Goal: Task Accomplishment & Management: Complete application form

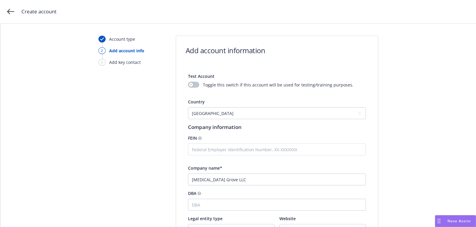
select select "US"
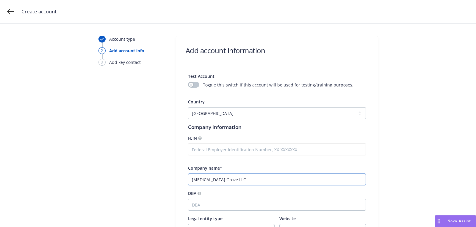
scroll to position [122, 0]
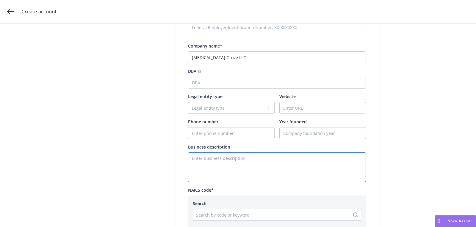
click at [229, 158] on textarea "Enter business description" at bounding box center [277, 168] width 178 height 30
paste textarea "OCIP project"
type textarea "OCIP project"
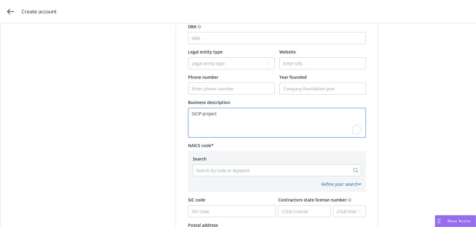
scroll to position [168, 0]
click at [263, 166] on div "Search by code or keyword" at bounding box center [271, 170] width 157 height 10
paste input "[GEOGRAPHIC_DATA]"
type input "[GEOGRAPHIC_DATA]"
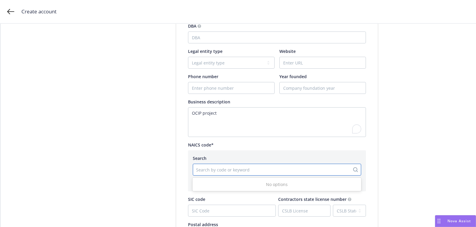
click at [157, 188] on div "Account type 2 Add account info 3 Add key contact" at bounding box center [131, 103] width 65 height 471
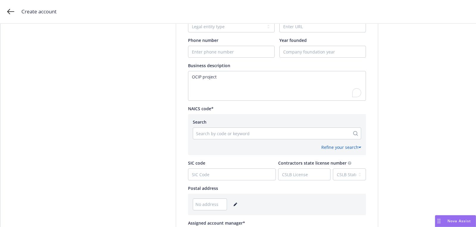
scroll to position [272, 0]
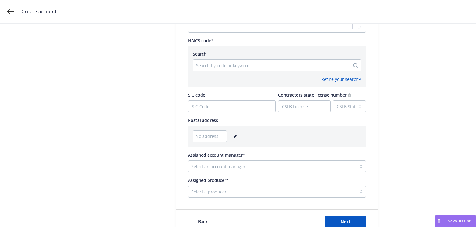
click at [235, 139] on link "editPencil" at bounding box center [235, 136] width 7 height 7
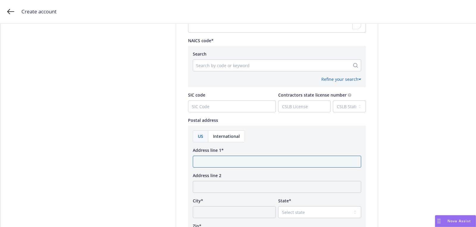
click at [231, 162] on input "Address line 1*" at bounding box center [277, 162] width 168 height 12
paste input "[GEOGRAPHIC_DATA]"
click at [228, 162] on input "[GEOGRAPHIC_DATA]" at bounding box center [277, 162] width 168 height 12
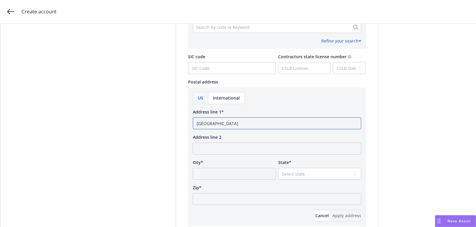
scroll to position [355, 0]
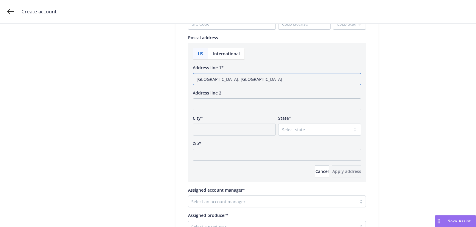
type input "[GEOGRAPHIC_DATA], [GEOGRAPHIC_DATA]"
click at [228, 153] on input "Zip*" at bounding box center [277, 155] width 168 height 12
paste input "95401"
type input "95401"
click at [324, 132] on select "Select state [US_STATE] [US_STATE] [US_STATE] [US_STATE] [US_STATE] [PERSON_NAM…" at bounding box center [319, 130] width 83 height 12
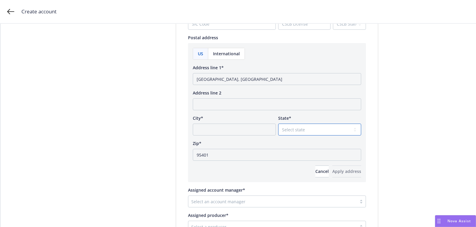
select select "CA"
drag, startPoint x: 217, startPoint y: 79, endPoint x: 153, endPoint y: 79, distance: 64.0
click at [211, 131] on input "City*" at bounding box center [234, 130] width 83 height 12
paste input "Santa [PERSON_NAME]"
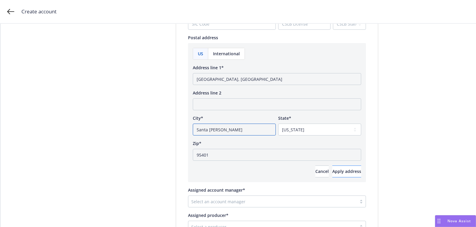
type input "Santa [PERSON_NAME]"
click at [332, 168] on button "Apply address" at bounding box center [346, 172] width 29 height 12
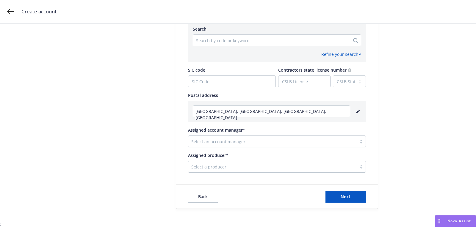
scroll to position [296, 0]
click at [257, 142] on div at bounding box center [272, 142] width 162 height 7
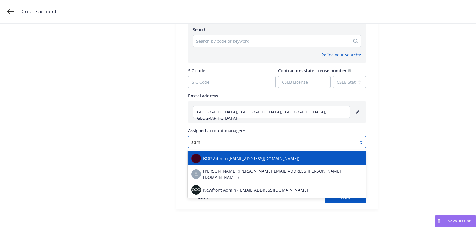
type input "admin"
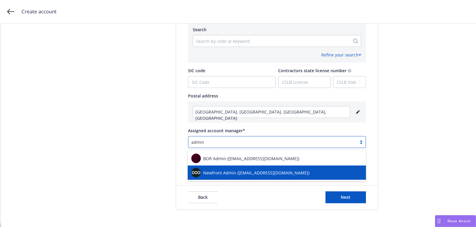
click at [276, 173] on span "Newfront Admin ([EMAIL_ADDRESS][DOMAIN_NAME])" at bounding box center [256, 173] width 106 height 6
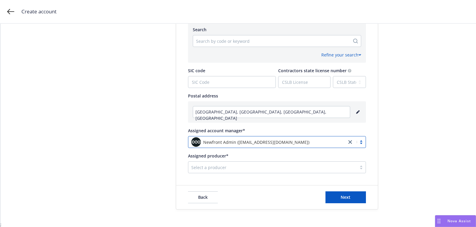
click at [261, 168] on div at bounding box center [272, 167] width 162 height 7
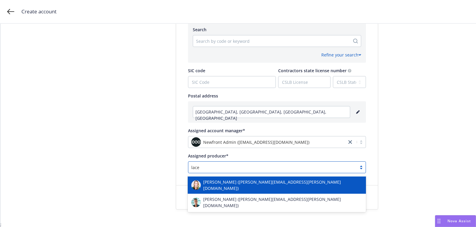
type input "lacey"
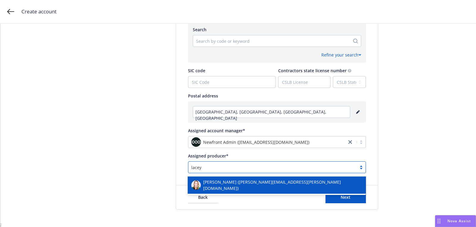
click at [252, 185] on span "[PERSON_NAME] ([PERSON_NAME][EMAIL_ADDRESS][PERSON_NAME][DOMAIN_NAME])" at bounding box center [282, 185] width 159 height 12
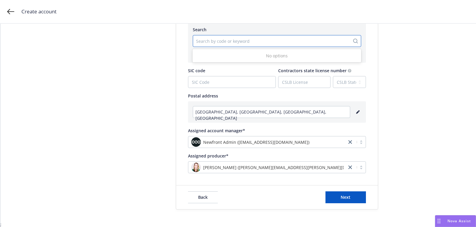
click at [221, 46] on div "Search by code or keyword" at bounding box center [277, 41] width 168 height 12
paste input "236115"
type input "236115"
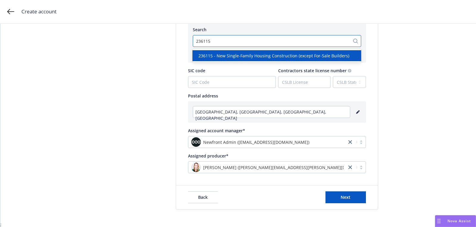
click at [244, 57] on span "236115 - New Single-Family Housing Construction (except For-Sale Builders)" at bounding box center [273, 56] width 151 height 6
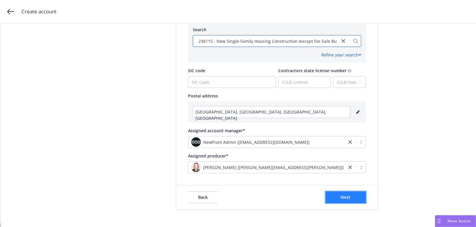
click at [346, 201] on button "Next" at bounding box center [346, 198] width 40 height 12
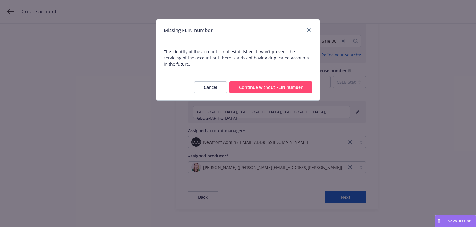
click at [268, 82] on button "Continue without FEIN number" at bounding box center [270, 88] width 83 height 12
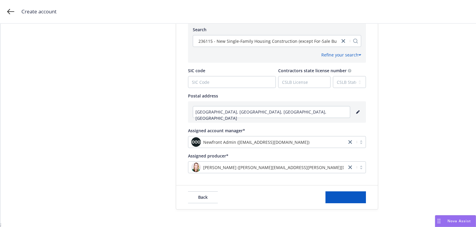
scroll to position [0, 0]
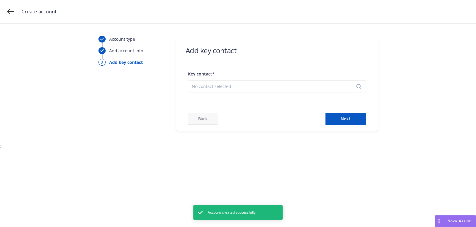
click at [332, 90] on div "No contact selected" at bounding box center [277, 87] width 178 height 12
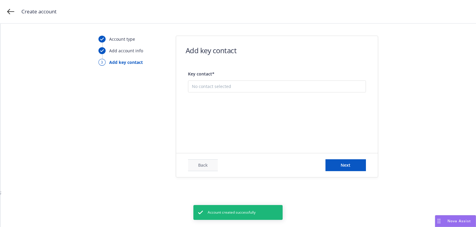
click at [298, 118] on button "Add new contact" at bounding box center [277, 117] width 170 height 12
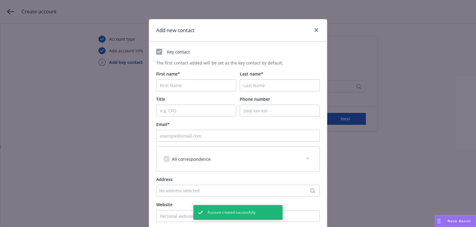
click at [208, 78] on div "First name*" at bounding box center [196, 81] width 80 height 21
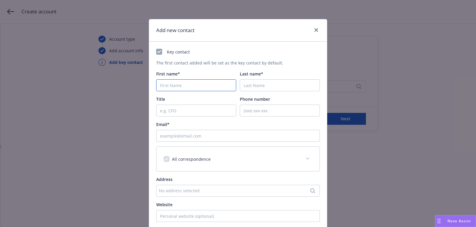
click at [206, 80] on input "First name*" at bounding box center [196, 85] width 80 height 12
paste input "Katy"
type input "Katy"
click at [288, 85] on input "Last name*" at bounding box center [280, 85] width 80 height 12
paste input "Dillwood"
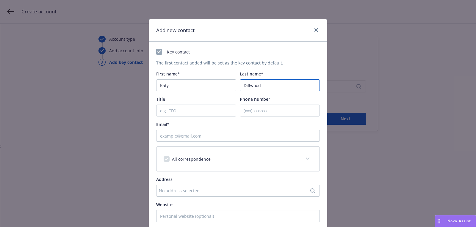
type input "Dillwood"
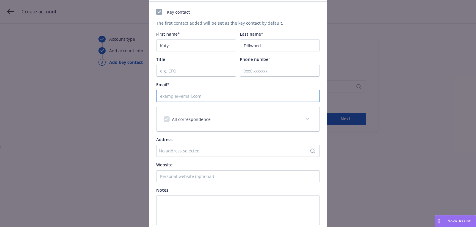
click at [211, 95] on input "Email*" at bounding box center [238, 96] width 164 height 12
paste input "[PERSON_NAME][EMAIL_ADDRESS][DOMAIN_NAME]"
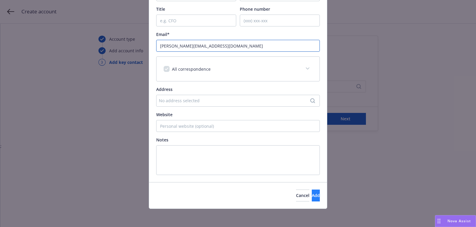
type input "[PERSON_NAME][EMAIL_ADDRESS][DOMAIN_NAME]"
click at [312, 194] on span "Add" at bounding box center [316, 196] width 8 height 6
click at [358, 121] on div "Add new contact Key contact The first contact added will be set as the key cont…" at bounding box center [238, 113] width 476 height 227
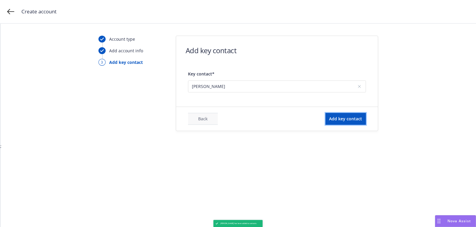
click at [358, 121] on button "Add key contact" at bounding box center [346, 119] width 40 height 12
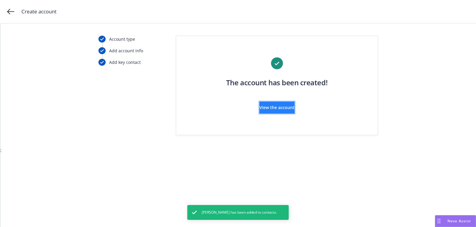
click at [295, 110] on button "View the account" at bounding box center [277, 108] width 35 height 12
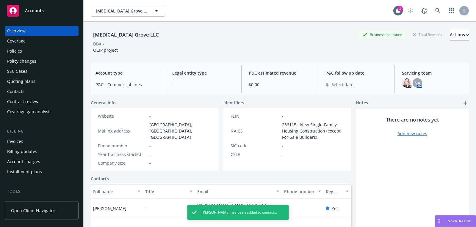
click at [33, 84] on div "Quoting plans" at bounding box center [21, 82] width 28 height 10
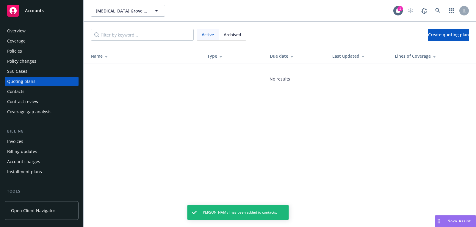
click at [47, 27] on div "Overview" at bounding box center [41, 31] width 69 height 10
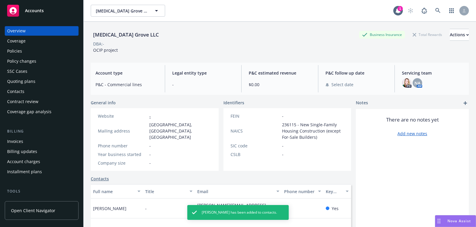
click at [62, 13] on div "Accounts" at bounding box center [41, 11] width 69 height 12
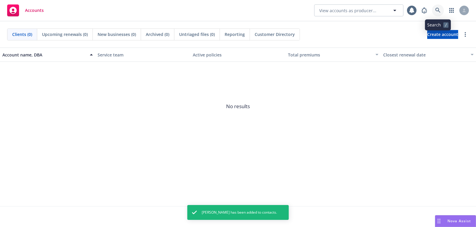
click at [437, 13] on link at bounding box center [438, 10] width 12 height 12
click at [435, 33] on span "Create account" at bounding box center [442, 34] width 31 height 11
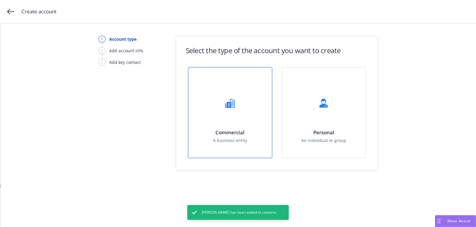
click at [237, 122] on div "Commercial A business entity" at bounding box center [230, 113] width 84 height 90
select select "US"
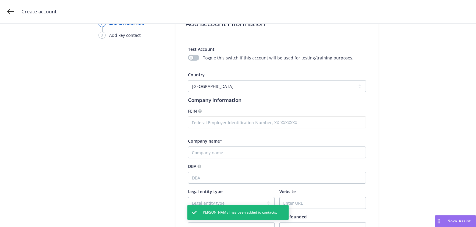
scroll to position [48, 0]
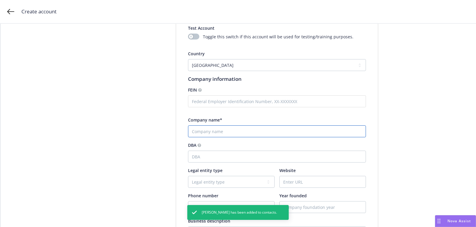
click at [231, 132] on input "Company name*" at bounding box center [277, 132] width 178 height 12
paste input "Snorkel AI, Inc"
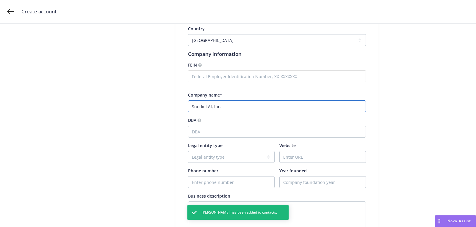
scroll to position [99, 0]
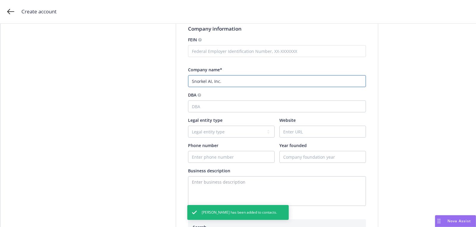
type input "Snorkel AI, Inc."
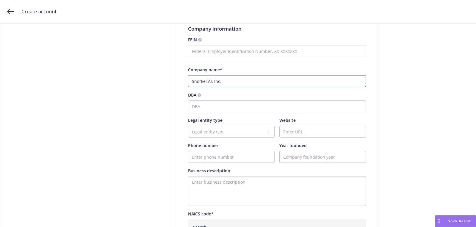
scroll to position [154, 0]
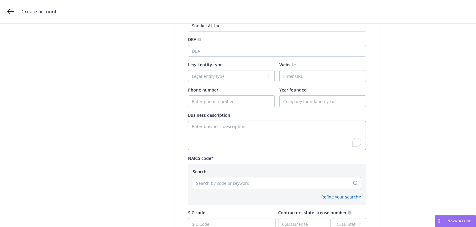
click at [219, 136] on textarea "To enrich screen reader interactions, please activate Accessibility in Grammarl…" at bounding box center [277, 136] width 178 height 30
paste textarea "Engineering Software"
type textarea "Engineering Software"
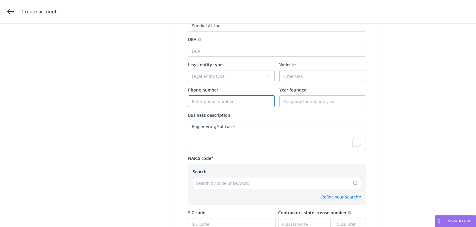
click at [230, 100] on input "Phone number" at bounding box center [231, 101] width 86 height 11
paste input "[PHONE_NUMBER]"
type input "[PHONE_NUMBER]"
click at [291, 78] on input "Website" at bounding box center [323, 76] width 86 height 11
paste input "[URL]"
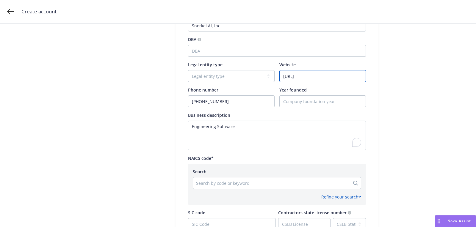
type input "[URL]"
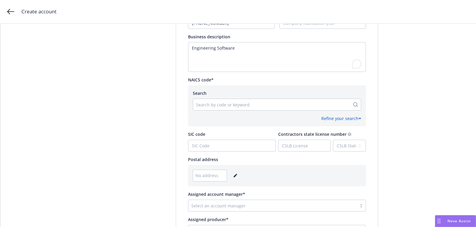
scroll to position [296, 0]
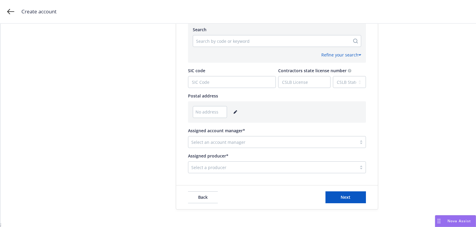
click at [232, 109] on link "editPencil" at bounding box center [235, 112] width 7 height 7
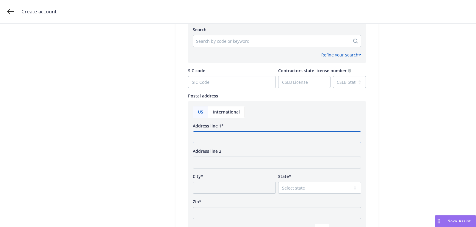
click at [223, 134] on input "Address line 1*" at bounding box center [277, 138] width 168 height 12
paste input "[STREET_ADDRESS][PERSON_NAME][US_STATE]"
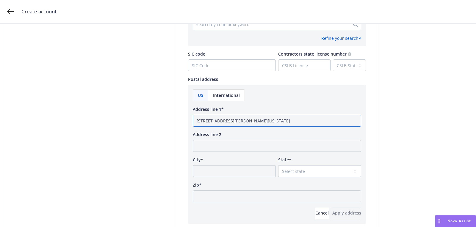
click at [297, 123] on input "[STREET_ADDRESS][PERSON_NAME][US_STATE]" at bounding box center [277, 121] width 168 height 12
click at [297, 119] on input "[STREET_ADDRESS][PERSON_NAME][US_STATE]" at bounding box center [277, 121] width 168 height 12
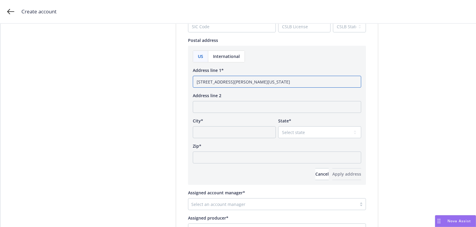
type input "[STREET_ADDRESS][PERSON_NAME][US_STATE]"
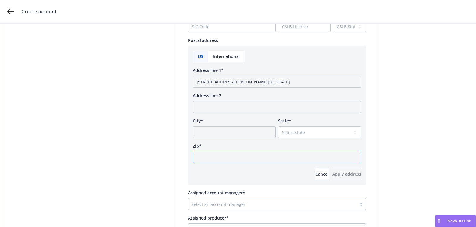
click at [241, 159] on input "Zip*" at bounding box center [277, 158] width 168 height 12
paste input "94301"
type input "94301"
click at [300, 139] on div "US International Address line 1* [STREET_ADDRESS][PERSON_NAME][US_STATE] Addres…" at bounding box center [277, 116] width 168 height 130
click at [298, 135] on select "Select state [US_STATE] [US_STATE] [US_STATE] [US_STATE] [US_STATE] [PERSON_NAM…" at bounding box center [319, 132] width 83 height 12
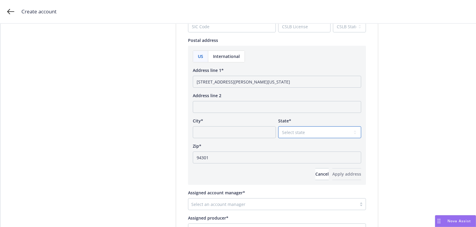
select select "CA"
drag, startPoint x: 271, startPoint y: 81, endPoint x: 250, endPoint y: 82, distance: 20.2
click at [250, 81] on input "[STREET_ADDRESS][PERSON_NAME][US_STATE]" at bounding box center [277, 82] width 168 height 12
type input "[STREET_ADDRESS][PERSON_NAME]"
click at [231, 134] on input "City*" at bounding box center [234, 132] width 83 height 12
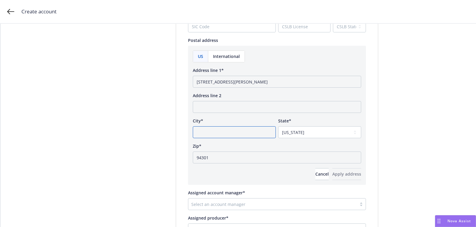
paste input "[GEOGRAPHIC_DATA],"
type input "[GEOGRAPHIC_DATA],"
drag, startPoint x: 254, startPoint y: 83, endPoint x: 316, endPoint y: 82, distance: 62.2
click at [316, 82] on input "[STREET_ADDRESS][PERSON_NAME]" at bounding box center [277, 82] width 168 height 12
type input "[STREET_ADDRESS][PERSON_NAME]"
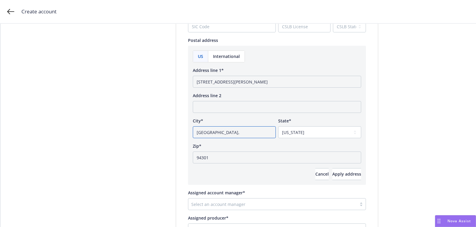
click at [227, 130] on input "[GEOGRAPHIC_DATA]," at bounding box center [234, 132] width 83 height 12
click at [199, 131] on input "[GEOGRAPHIC_DATA]" at bounding box center [234, 132] width 83 height 12
type input "[GEOGRAPHIC_DATA]"
click at [351, 171] on button "Apply address" at bounding box center [346, 174] width 29 height 12
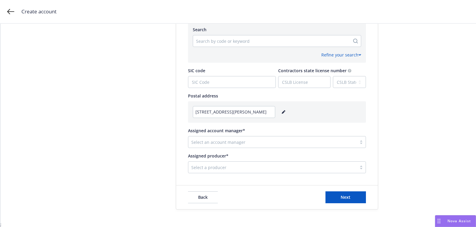
click at [226, 142] on div at bounding box center [272, 142] width 162 height 7
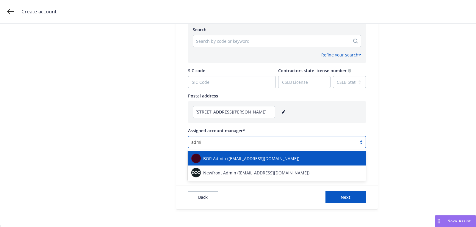
type input "admin"
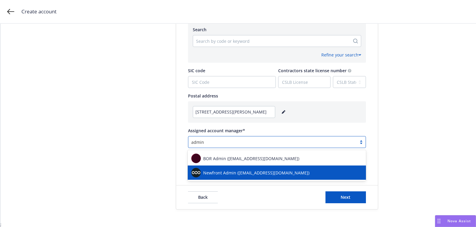
click at [224, 177] on div "Newfront Admin ([EMAIL_ADDRESS][DOMAIN_NAME])" at bounding box center [276, 173] width 171 height 10
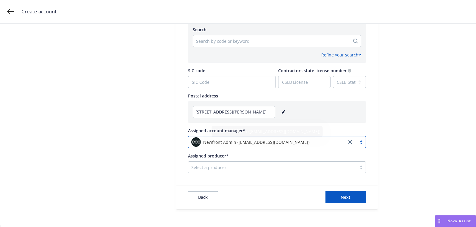
click at [234, 170] on div at bounding box center [272, 167] width 162 height 7
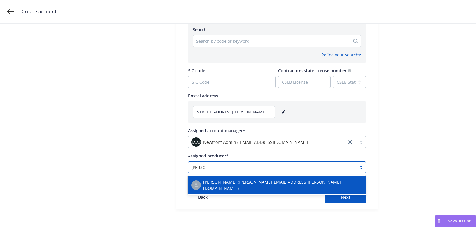
type input "[PERSON_NAME]"
click at [231, 182] on span "[PERSON_NAME] ([PERSON_NAME][EMAIL_ADDRESS][PERSON_NAME][DOMAIN_NAME])" at bounding box center [282, 185] width 159 height 12
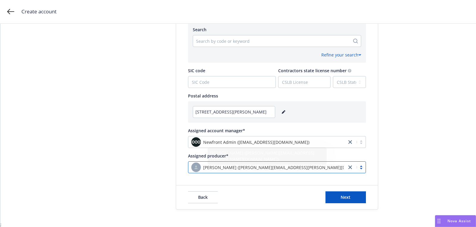
scroll to position [253, 0]
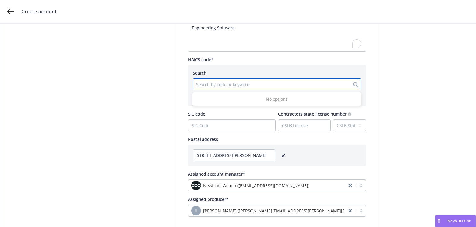
click at [237, 87] on div at bounding box center [271, 84] width 151 height 7
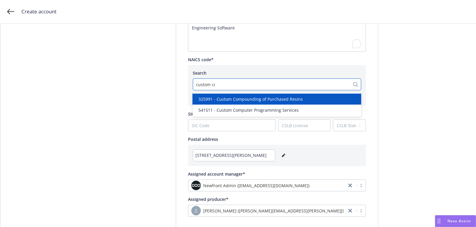
type input "custom com"
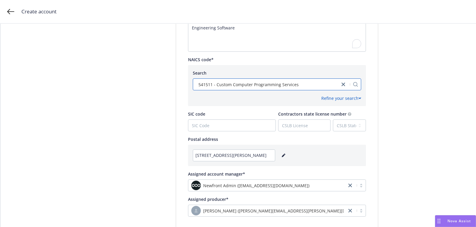
scroll to position [296, 0]
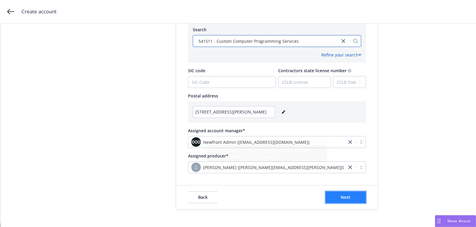
click at [343, 201] on button "Next" at bounding box center [346, 198] width 40 height 12
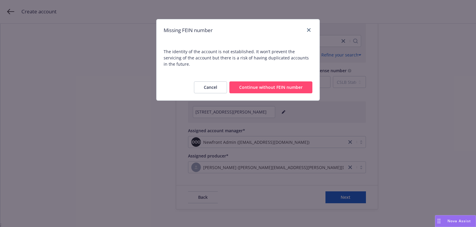
click at [266, 84] on button "Continue without FEIN number" at bounding box center [270, 88] width 83 height 12
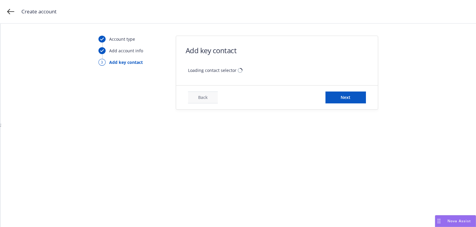
scroll to position [0, 0]
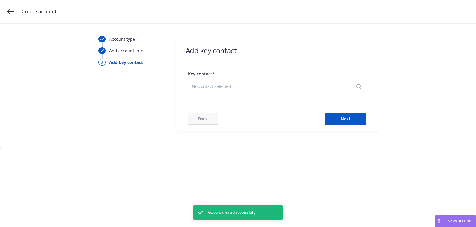
click at [253, 71] on div "Key contact* No contact selected" at bounding box center [277, 79] width 178 height 25
click at [247, 88] on span "No contact selected" at bounding box center [274, 86] width 165 height 6
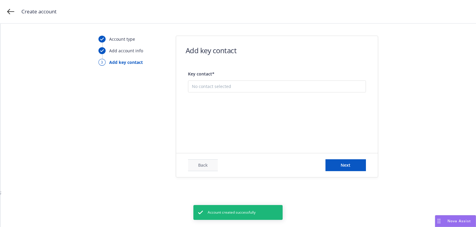
click at [245, 119] on button "Add new contact" at bounding box center [277, 116] width 170 height 12
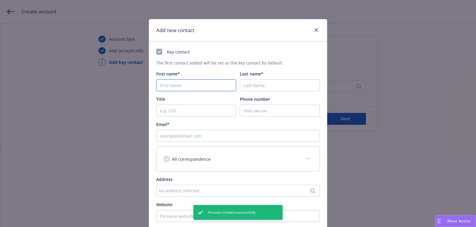
click at [203, 88] on input "First name*" at bounding box center [196, 85] width 80 height 12
paste input "Jayce"
type input "Jayce"
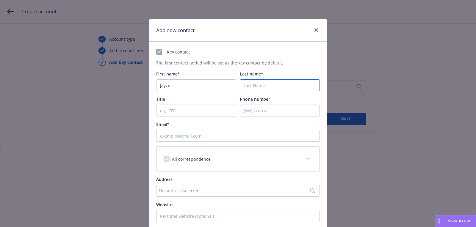
paste input "Kadire"
type input "Kadire"
click at [227, 130] on input "Email*" at bounding box center [238, 136] width 164 height 12
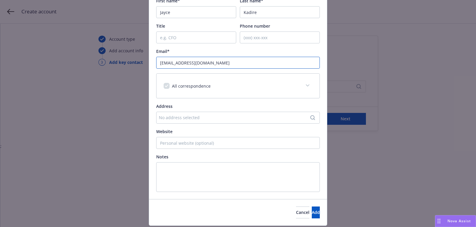
scroll to position [90, 0]
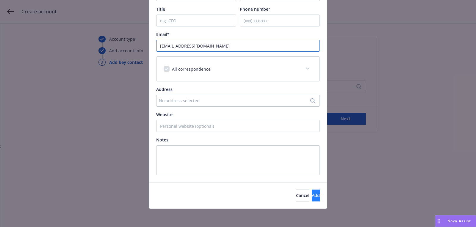
type input "[EMAIL_ADDRESS][DOMAIN_NAME]"
click at [314, 192] on button "Add" at bounding box center [316, 196] width 8 height 12
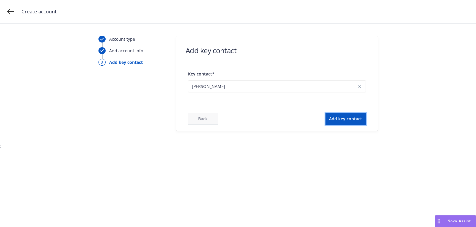
click at [351, 121] on span "Add key contact" at bounding box center [345, 119] width 33 height 6
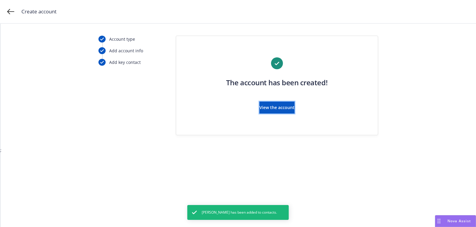
click at [284, 109] on span "View the account" at bounding box center [277, 108] width 35 height 6
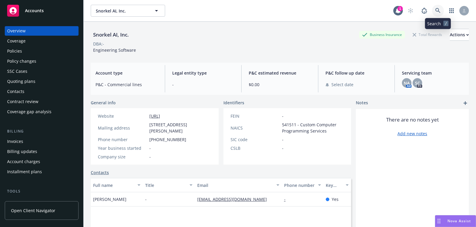
click at [437, 15] on link at bounding box center [438, 11] width 12 height 12
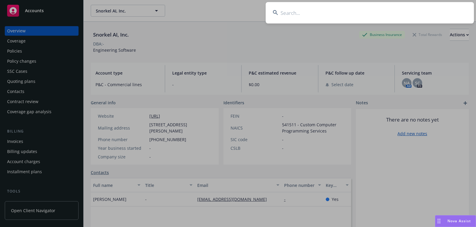
type input "[PERSON_NAME] Health"
click at [304, 22] on input "[PERSON_NAME] Health" at bounding box center [370, 12] width 208 height 21
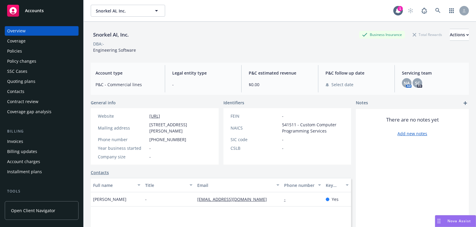
click at [17, 10] on rect at bounding box center [13, 11] width 12 height 12
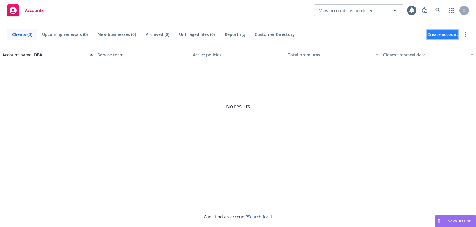
click at [430, 36] on span "Create account" at bounding box center [442, 34] width 31 height 11
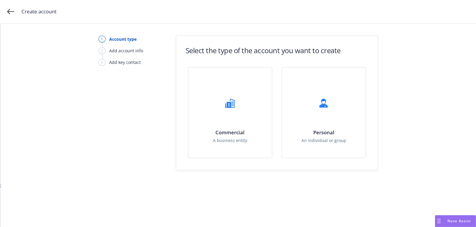
click at [176, 85] on div "Commercial A business entity Personal An individual or group" at bounding box center [277, 118] width 202 height 103
click at [211, 101] on div "Commercial A business entity" at bounding box center [230, 113] width 84 height 90
select select "US"
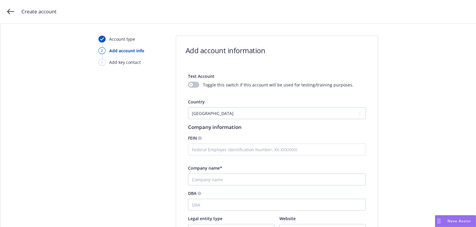
scroll to position [72, 0]
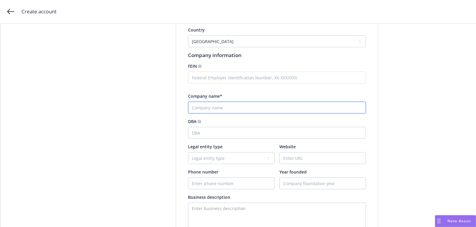
click at [209, 105] on input "Company name*" at bounding box center [277, 108] width 178 height 12
paste input "[PERSON_NAME] Health"
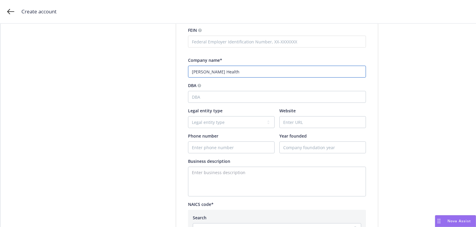
type input "[PERSON_NAME] Health"
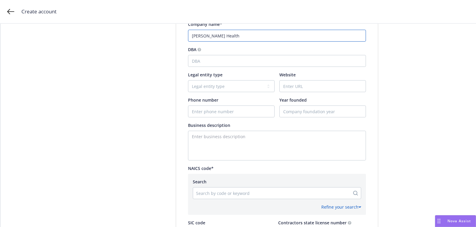
scroll to position [172, 0]
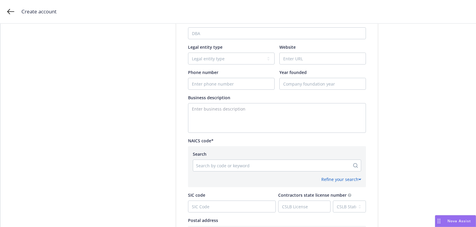
click at [247, 168] on div at bounding box center [271, 165] width 151 height 7
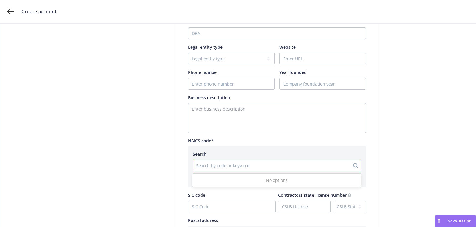
paste input "456199"
type input "456199"
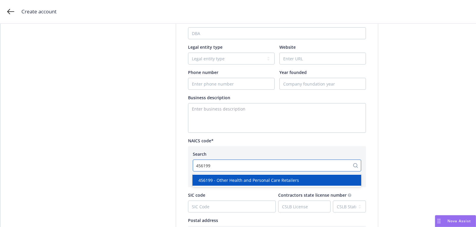
click at [246, 181] on span "456199 - Other Health and Personal Care Retailers" at bounding box center [248, 180] width 101 height 6
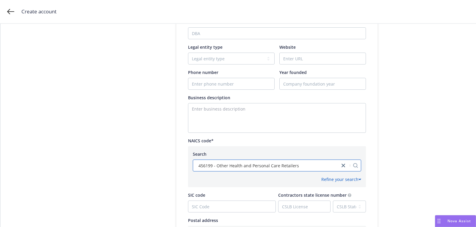
click at [130, 79] on div "Account type 2 Add account info 3 Add key contact" at bounding box center [131, 99] width 65 height 471
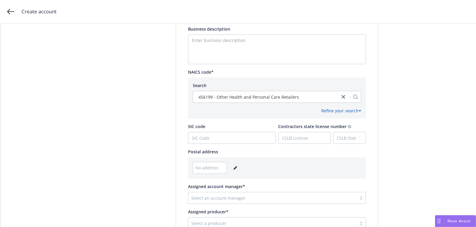
click at [234, 168] on icon "editPencil" at bounding box center [235, 168] width 3 height 3
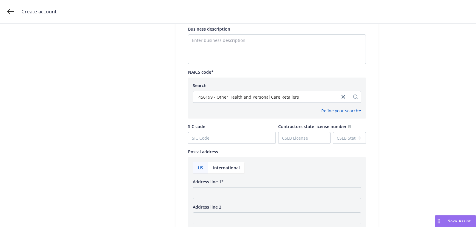
scroll to position [311, 0]
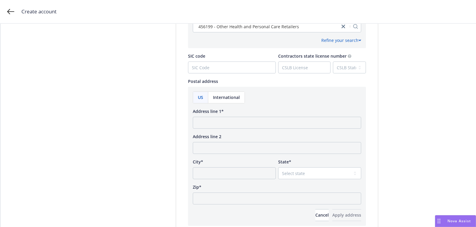
click at [231, 116] on div "Address line 1*" at bounding box center [277, 118] width 168 height 21
click at [230, 121] on input "Address line 1*" at bounding box center [277, 123] width 168 height 12
paste input "[STREET_ADDRESS][PERSON_NAME]"
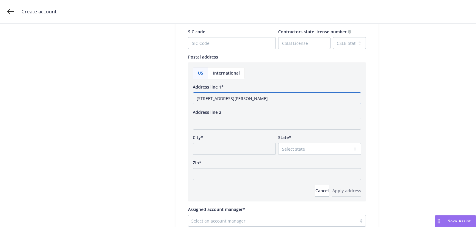
scroll to position [357, 0]
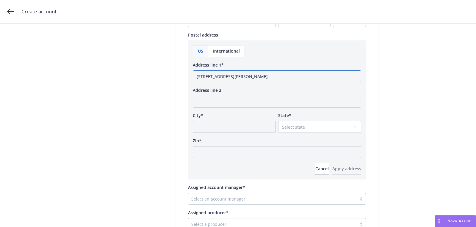
click at [271, 76] on input "[STREET_ADDRESS][PERSON_NAME]" at bounding box center [277, 77] width 168 height 12
type input "[STREET_ADDRESS][PERSON_NAME]"
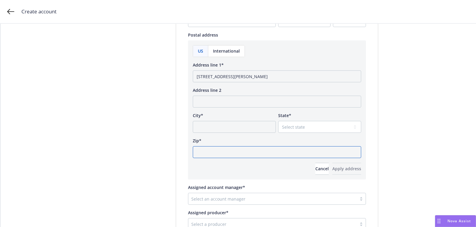
click at [254, 150] on input "Zip*" at bounding box center [277, 152] width 168 height 12
paste input "94117"
type input "94117"
click at [300, 127] on select "Select state [US_STATE] [US_STATE] [US_STATE] [US_STATE] [US_STATE] [PERSON_NAM…" at bounding box center [319, 127] width 83 height 12
select select "CA"
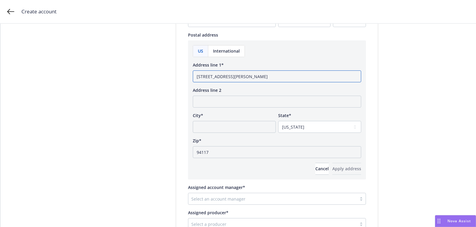
drag, startPoint x: 256, startPoint y: 78, endPoint x: 231, endPoint y: 78, distance: 25.3
click at [231, 78] on input "[STREET_ADDRESS][PERSON_NAME]" at bounding box center [277, 77] width 168 height 12
type input "[STREET_ADDRESS][PERSON_NAME]"
click at [205, 125] on input "City*" at bounding box center [234, 127] width 83 height 12
paste input "[GEOGRAPHIC_DATA],"
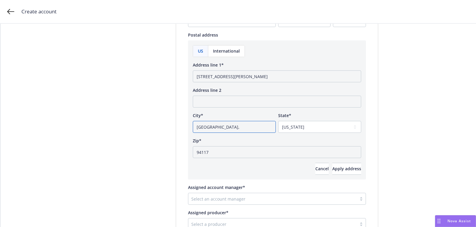
click at [197, 127] on input "[GEOGRAPHIC_DATA]," at bounding box center [234, 127] width 83 height 12
type input "[GEOGRAPHIC_DATA],"
click at [243, 77] on input "[STREET_ADDRESS][PERSON_NAME]" at bounding box center [277, 77] width 168 height 12
type input "[STREET_ADDRESS][PERSON_NAME]"
click at [262, 133] on div "US International Address line 1* 309 [PERSON_NAME] street Address line 2 City* …" at bounding box center [277, 110] width 168 height 130
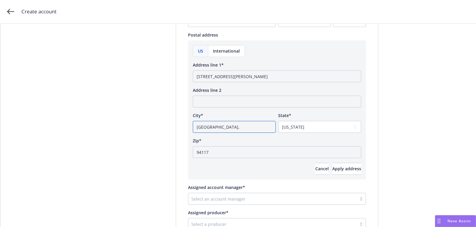
click at [259, 126] on input "[GEOGRAPHIC_DATA]," at bounding box center [234, 127] width 83 height 12
type input "[GEOGRAPHIC_DATA]"
click at [332, 172] on button "Apply address" at bounding box center [346, 169] width 29 height 12
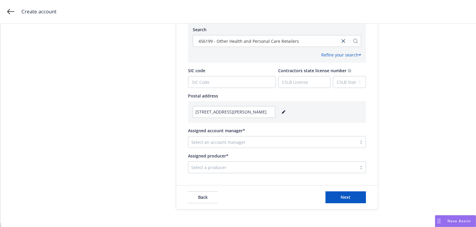
click at [238, 170] on div at bounding box center [272, 167] width 162 height 7
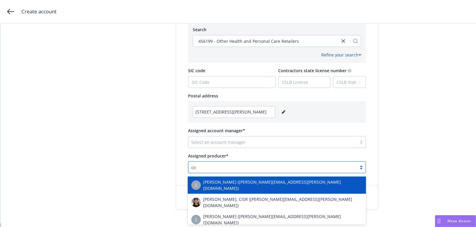
type input "cicel"
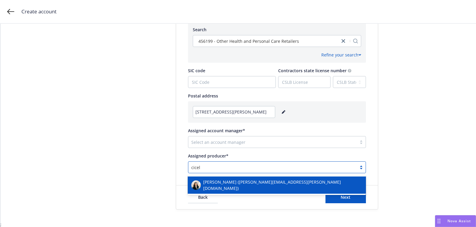
click at [237, 184] on span "[PERSON_NAME] ([PERSON_NAME][EMAIL_ADDRESS][PERSON_NAME][DOMAIN_NAME])" at bounding box center [282, 185] width 159 height 12
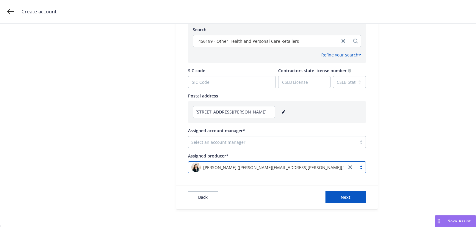
click at [237, 137] on div "Select an account manager" at bounding box center [272, 142] width 168 height 10
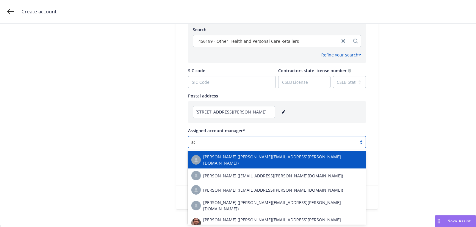
type input "admin"
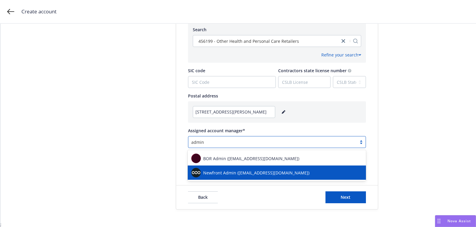
click at [237, 170] on span "Newfront Admin ([EMAIL_ADDRESS][DOMAIN_NAME])" at bounding box center [256, 173] width 106 height 6
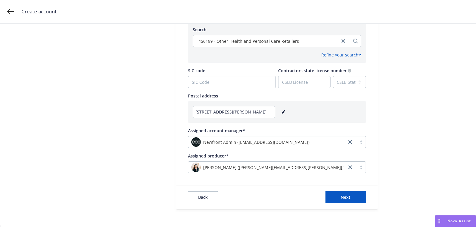
click at [324, 193] on div "Back Next" at bounding box center [277, 198] width 178 height 12
click at [332, 194] on button "Next" at bounding box center [346, 198] width 40 height 12
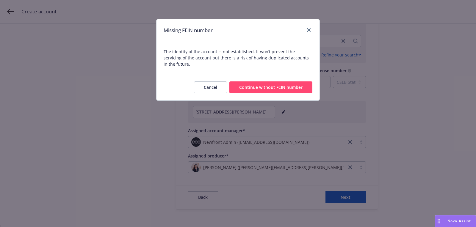
click at [249, 82] on button "Continue without FEIN number" at bounding box center [270, 88] width 83 height 12
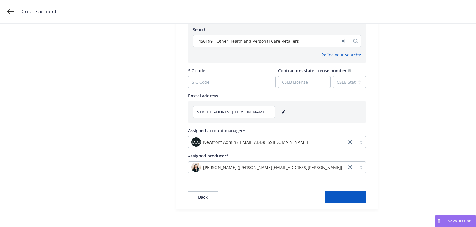
scroll to position [0, 0]
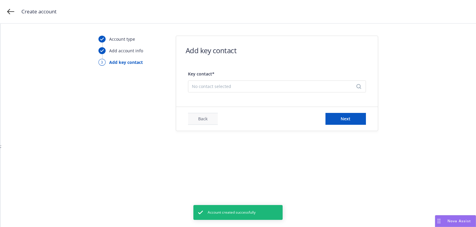
click at [257, 90] on div "No contact selected" at bounding box center [277, 87] width 178 height 12
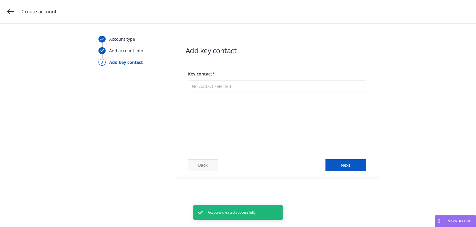
click at [257, 111] on button "Add new contact" at bounding box center [277, 117] width 170 height 12
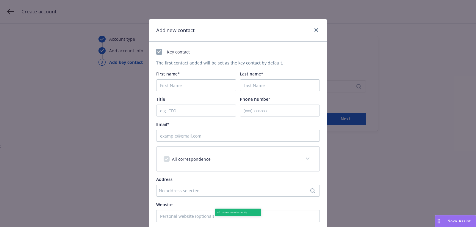
click at [178, 72] on span "First name*" at bounding box center [168, 74] width 24 height 6
click at [178, 79] on input "First name*" at bounding box center [196, 85] width 80 height 12
click at [178, 75] on span "First name*" at bounding box center [168, 74] width 24 height 6
click at [178, 79] on input "First name*" at bounding box center [196, 85] width 80 height 12
paste input "Eesha"
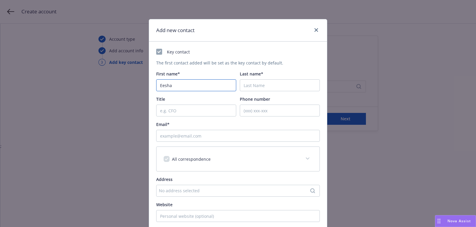
type input "Eesha"
click at [259, 88] on input "Last name*" at bounding box center [280, 85] width 80 height 12
paste input "[PERSON_NAME]"
type input "[PERSON_NAME]"
click at [207, 138] on input "Email*" at bounding box center [238, 136] width 164 height 12
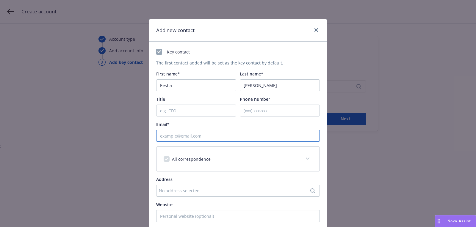
paste input "[EMAIL_ADDRESS][DOMAIN_NAME]"
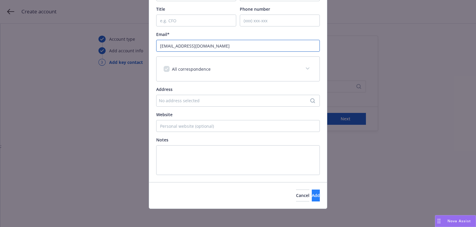
type input "[EMAIL_ADDRESS][DOMAIN_NAME]"
click at [312, 191] on button "Add" at bounding box center [316, 196] width 8 height 12
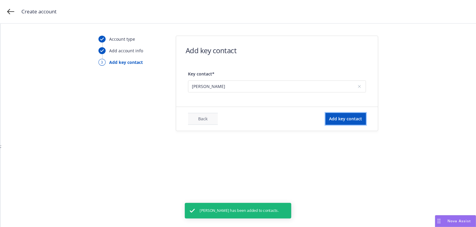
click at [348, 119] on span "Add key contact" at bounding box center [345, 119] width 33 height 6
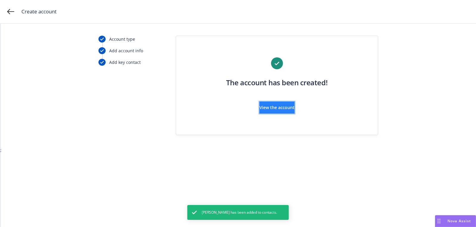
click at [293, 103] on button "View the account" at bounding box center [277, 108] width 35 height 12
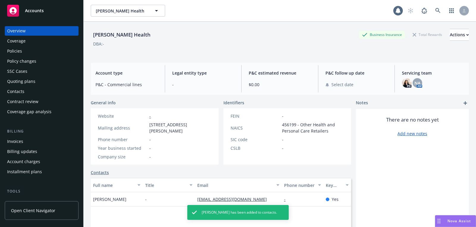
click at [35, 83] on div "Quoting plans" at bounding box center [41, 82] width 69 height 10
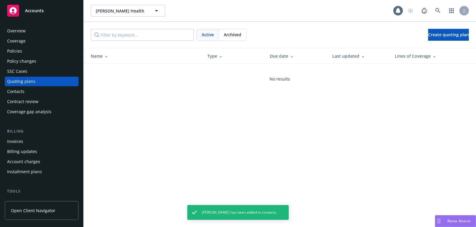
click at [434, 28] on div "Active Archived Create quoting plan" at bounding box center [280, 35] width 393 height 26
click at [429, 33] on span "Create quoting plan" at bounding box center [448, 35] width 41 height 6
